Goal: Navigation & Orientation: Find specific page/section

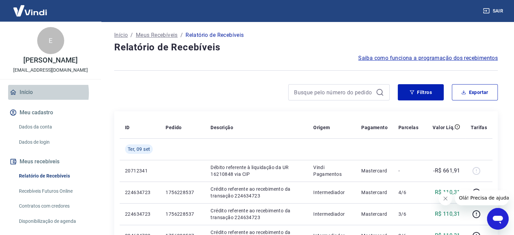
click at [33, 93] on link "Início" at bounding box center [50, 92] width 85 height 15
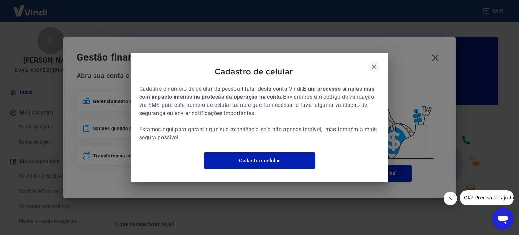
click at [375, 64] on icon "button" at bounding box center [374, 66] width 5 height 5
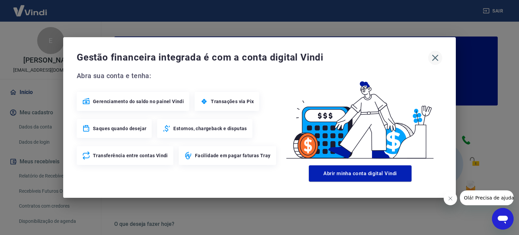
click at [437, 58] on icon "button" at bounding box center [435, 57] width 11 height 11
